Goal: Navigation & Orientation: Find specific page/section

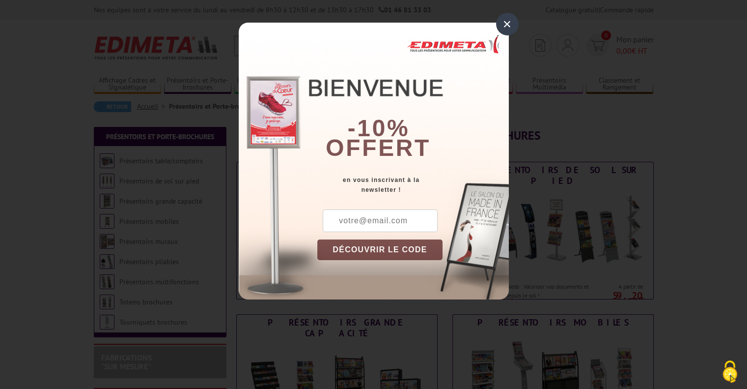
click at [506, 20] on div "×" at bounding box center [507, 24] width 23 height 23
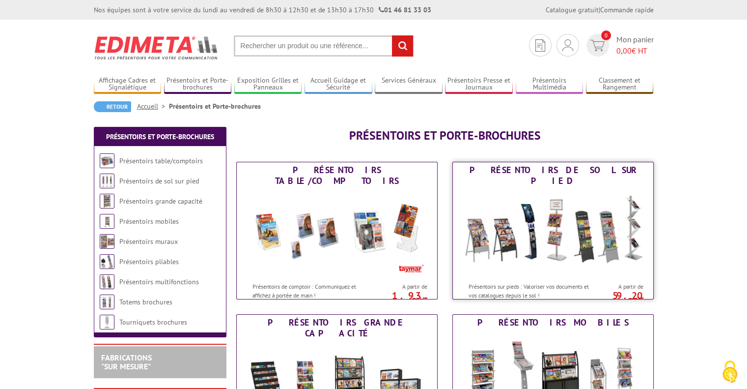
scroll to position [197, 0]
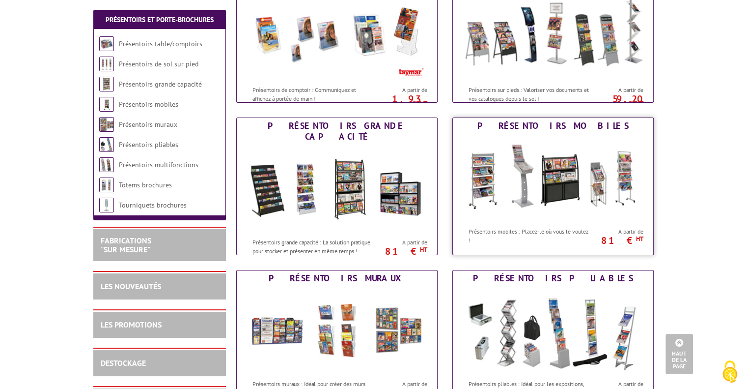
click at [528, 198] on img at bounding box center [553, 178] width 182 height 88
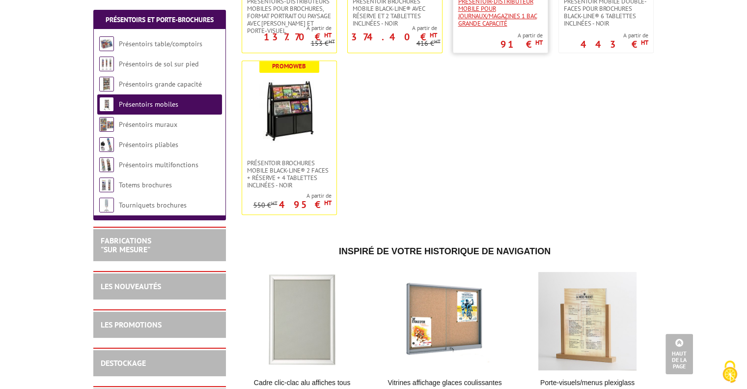
scroll to position [491, 0]
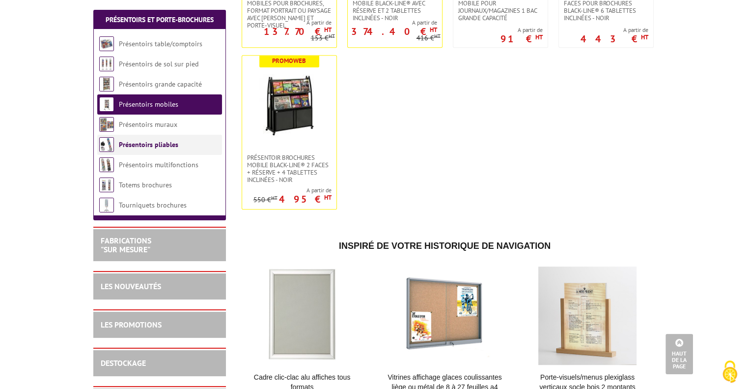
click at [173, 149] on li "Présentoirs pliables" at bounding box center [159, 145] width 125 height 20
click at [172, 149] on link "Présentoirs pliables" at bounding box center [148, 144] width 59 height 9
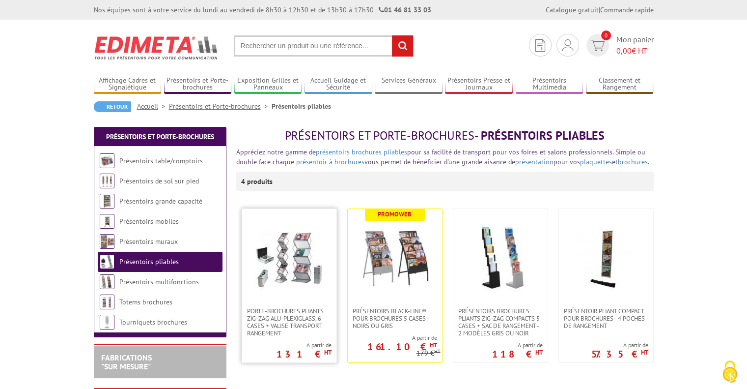
click at [283, 276] on img at bounding box center [289, 258] width 69 height 69
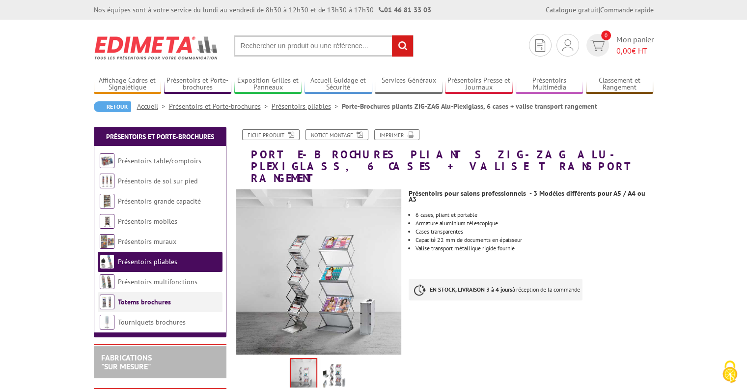
click at [126, 304] on link "Totems brochures" at bounding box center [144, 301] width 53 height 9
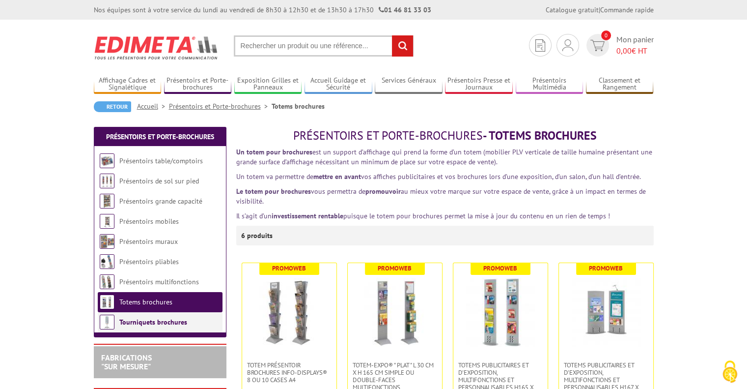
click at [141, 322] on link "Tourniquets brochures" at bounding box center [153, 321] width 68 height 9
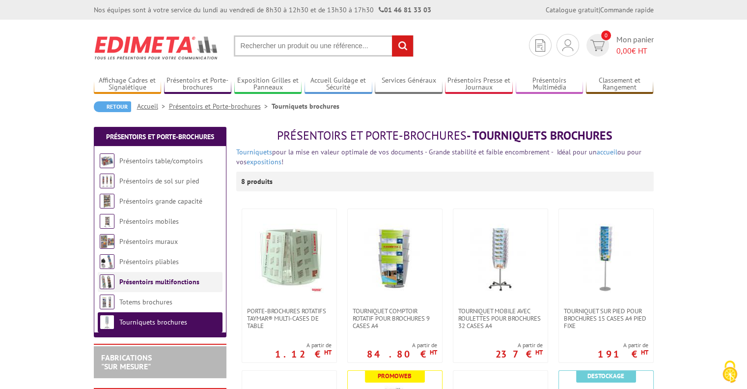
click at [125, 288] on li "Présentoirs multifonctions" at bounding box center [160, 282] width 125 height 20
